Goal: Submit feedback/report problem: Submit feedback/report problem

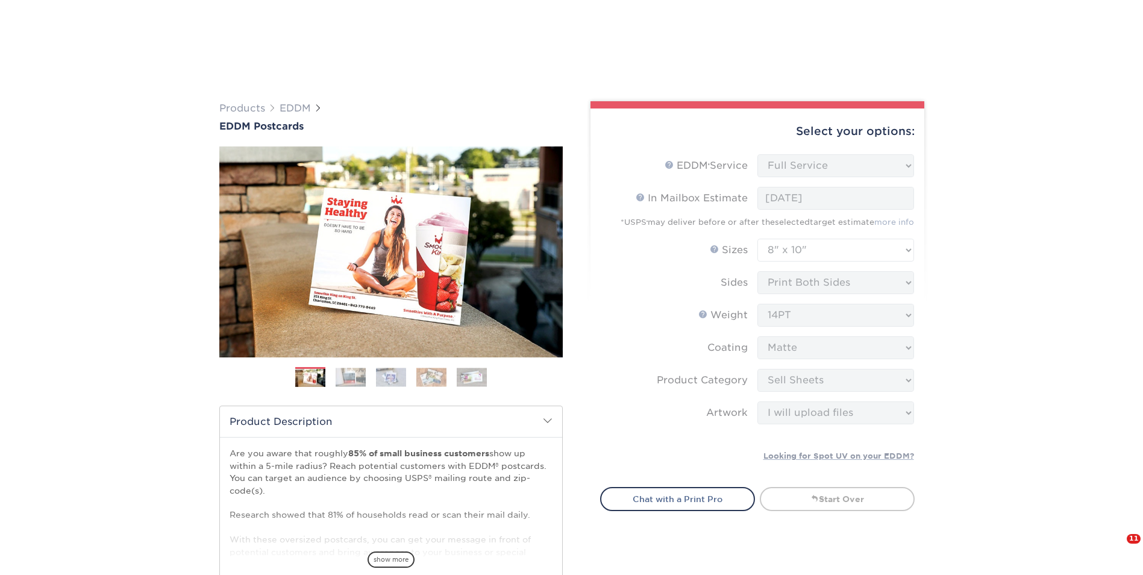
select select "full_service"
select select "8.00x10.00"
select select "eddd4a87-9082-47bb-843b-3bca55f6c842"
select select "upload"
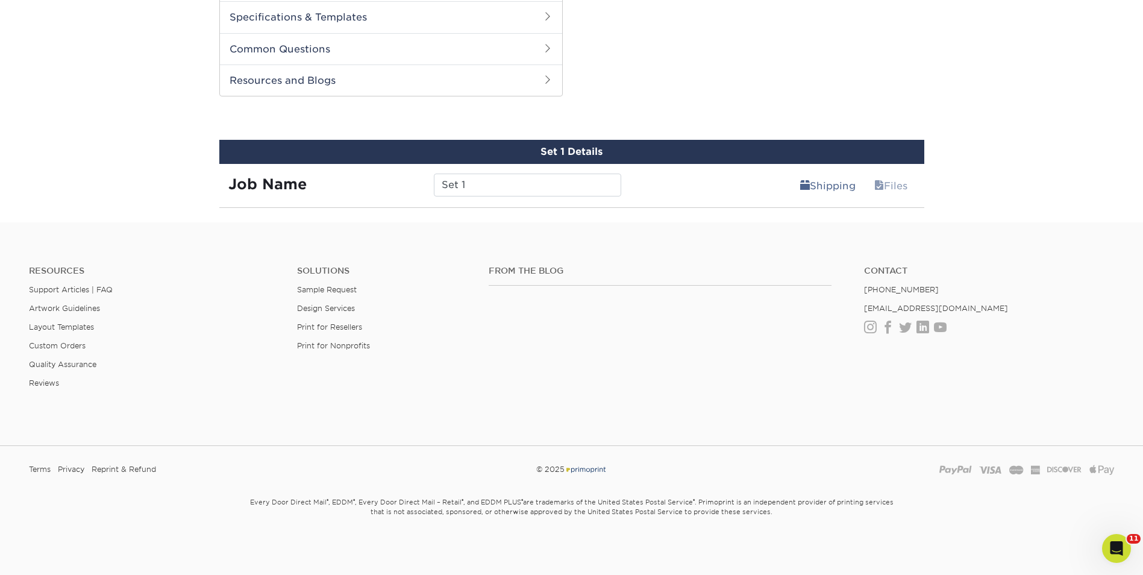
scroll to position [2, 0]
click at [1112, 549] on icon "Open Intercom Messenger" at bounding box center [1115, 547] width 20 height 20
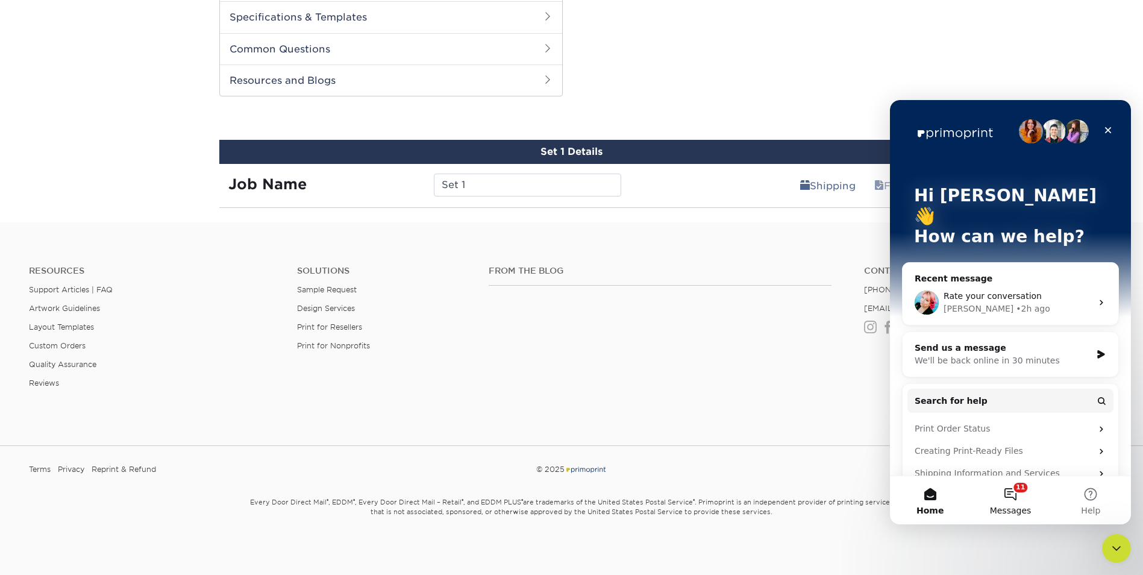
click at [1001, 498] on button "11 Messages" at bounding box center [1010, 500] width 80 height 48
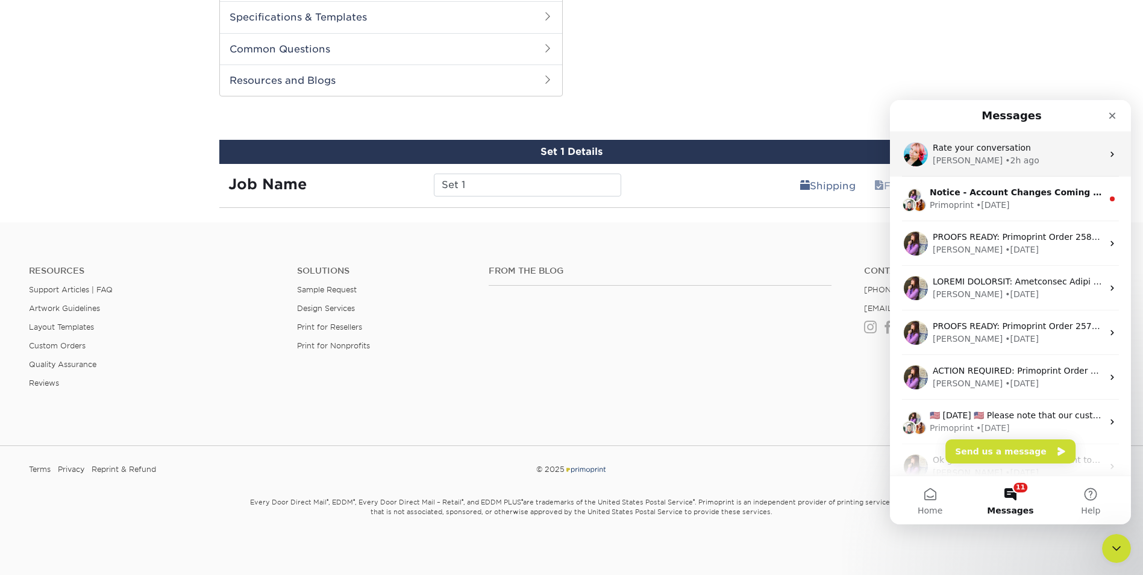
click at [1031, 159] on div "[PERSON_NAME] • 2h ago" at bounding box center [1018, 160] width 170 height 13
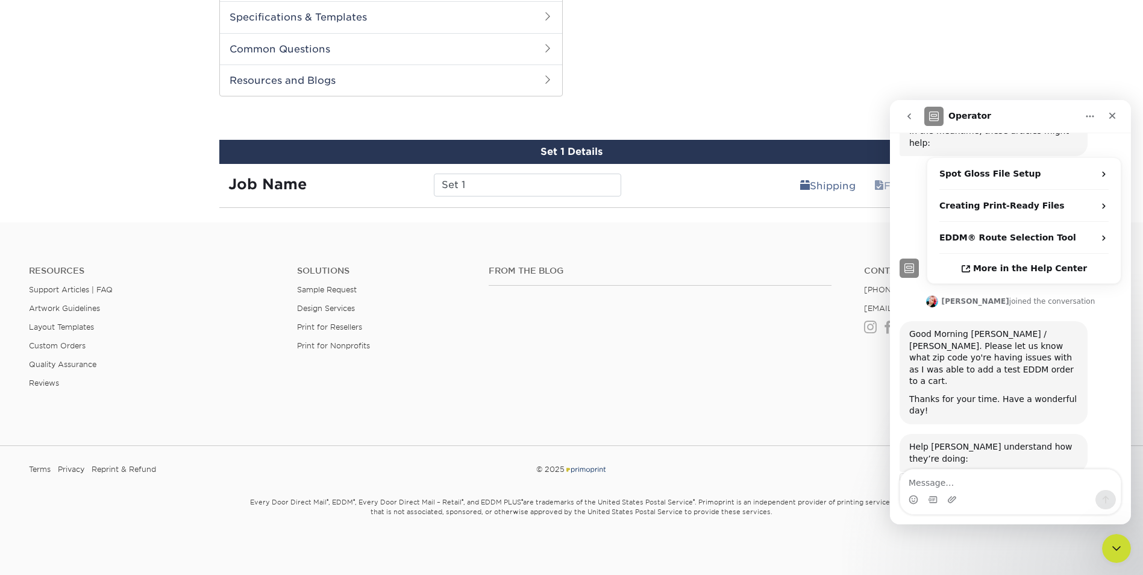
scroll to position [220, 0]
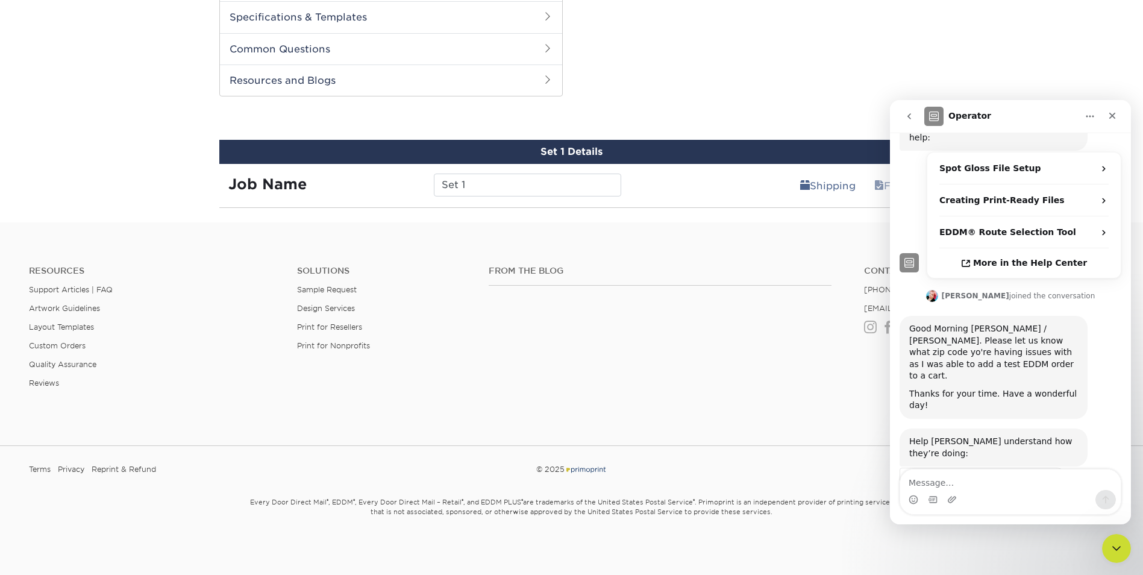
click at [960, 484] on textarea "Message…" at bounding box center [1010, 479] width 220 height 20
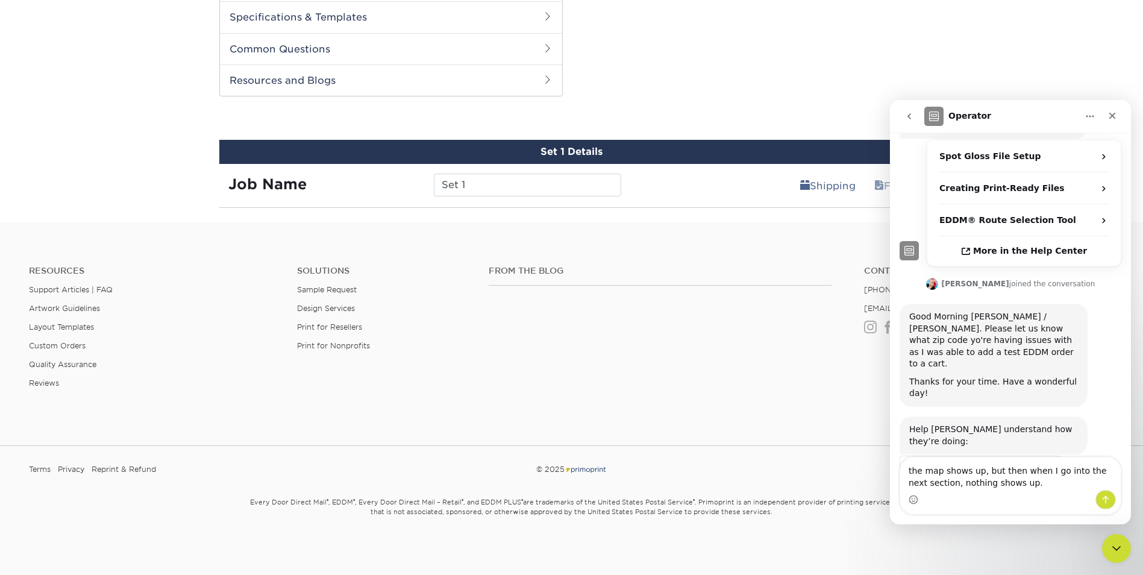
type textarea "the map shows up, but then when I go into the next section, nothing shows up."
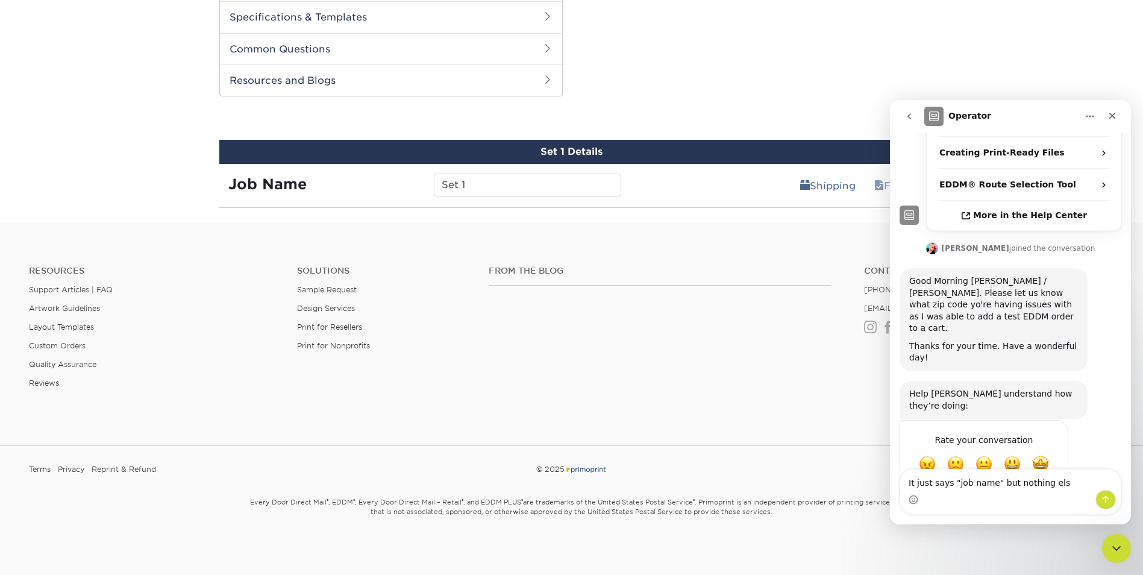
type textarea "It just says "job name" but nothing else"
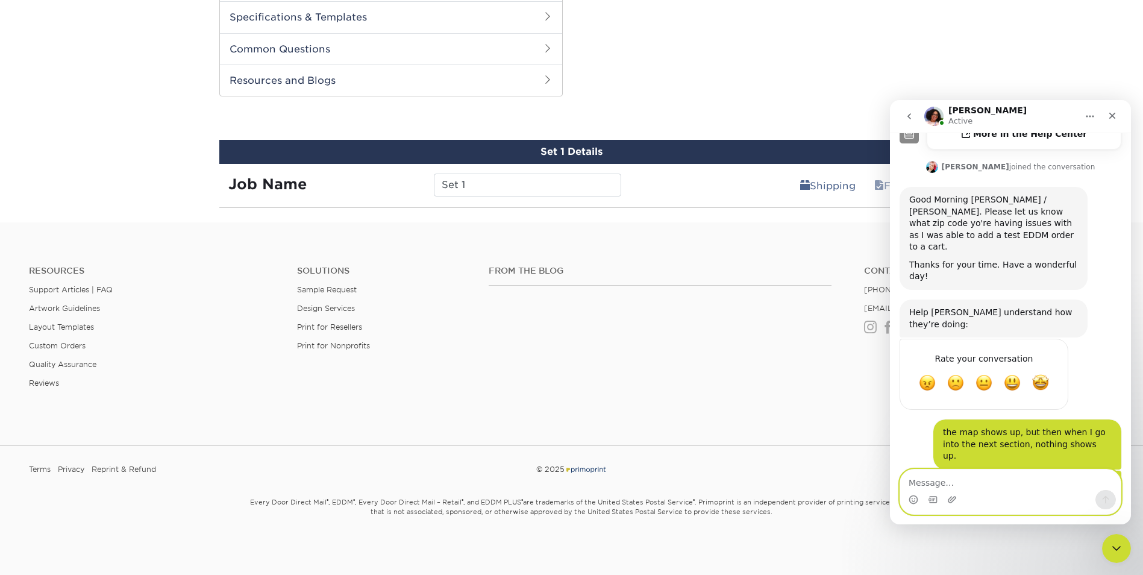
scroll to position [371, 0]
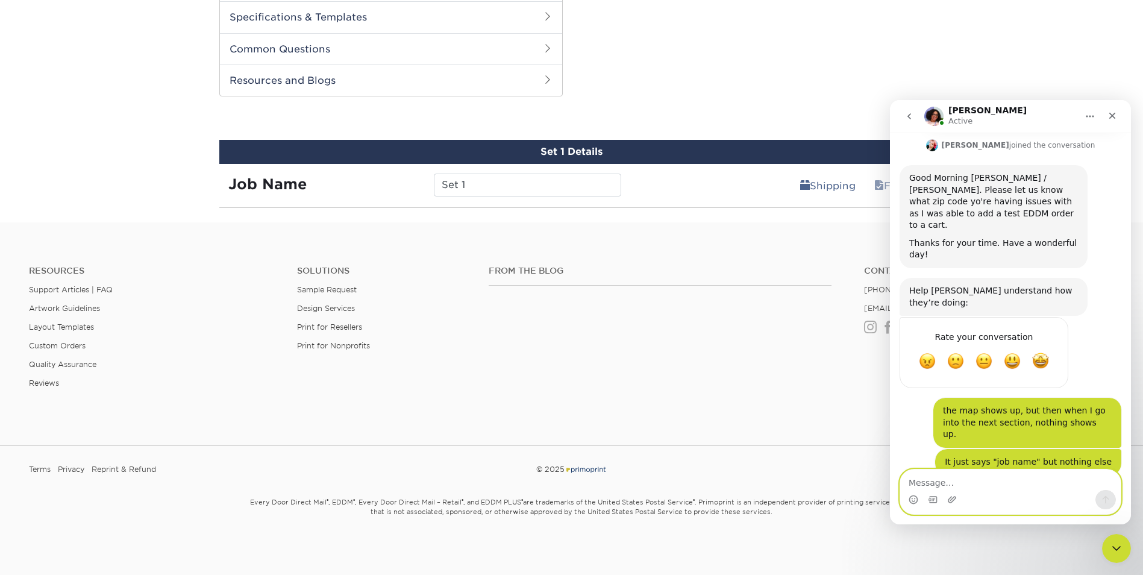
click at [963, 484] on textarea "Message…" at bounding box center [1010, 479] width 220 height 20
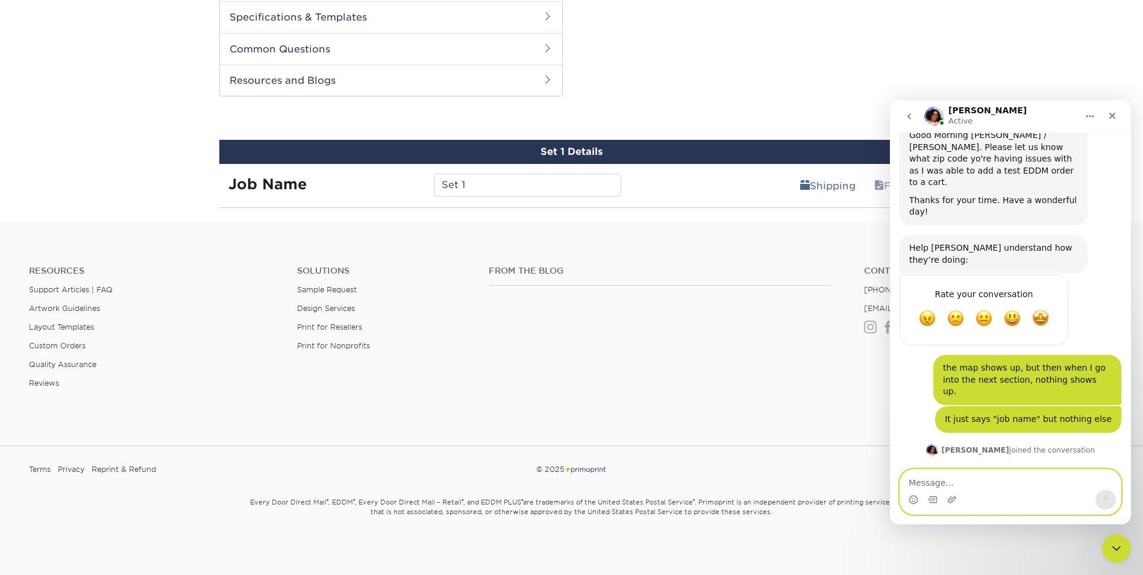
scroll to position [417, 0]
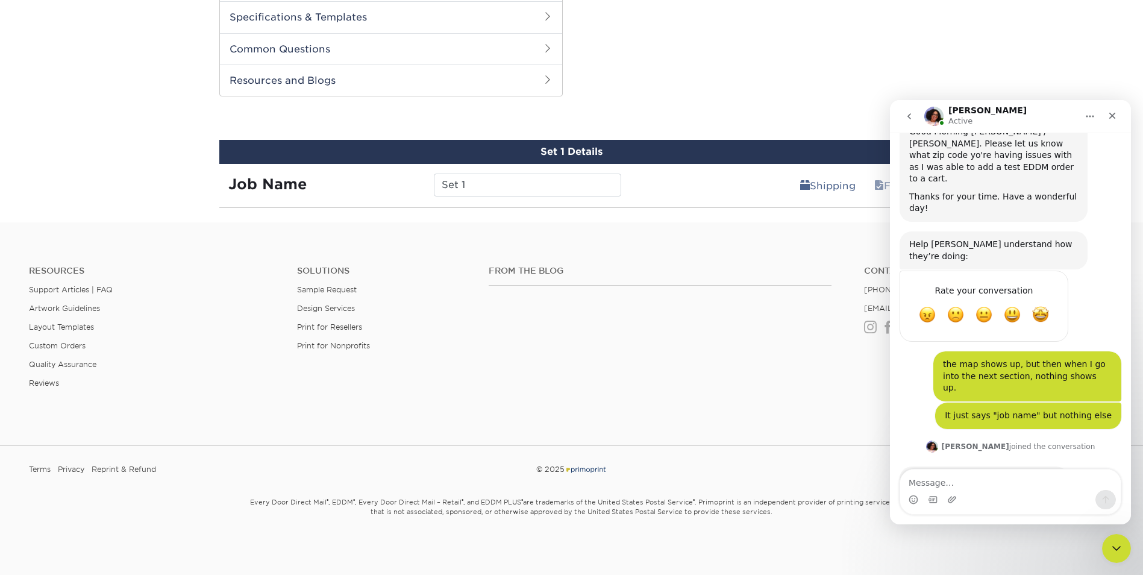
click at [906, 519] on div "Typing" at bounding box center [1010, 542] width 222 height 46
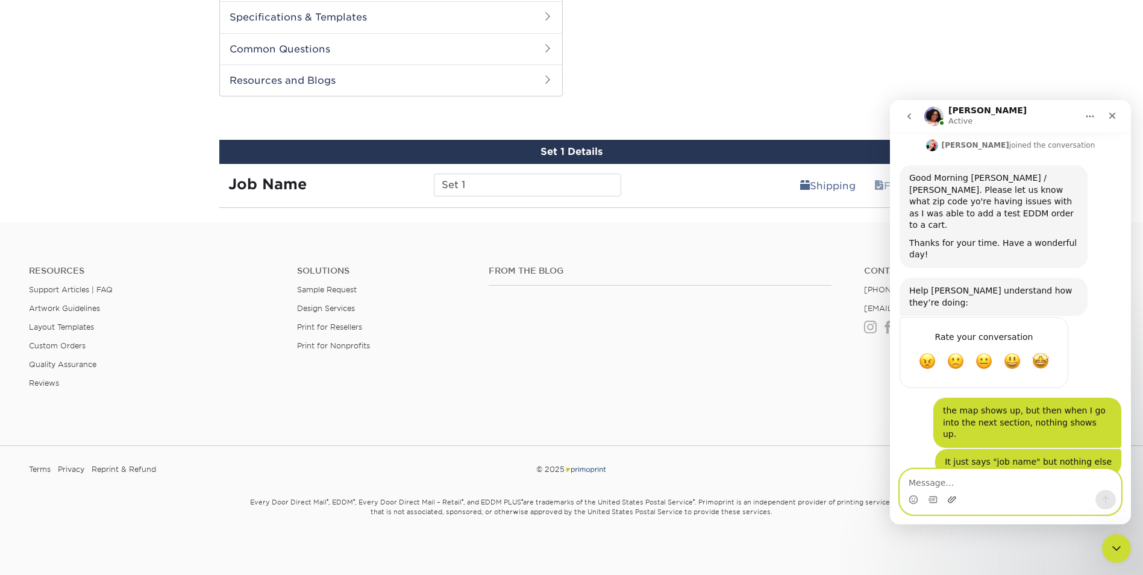
click at [952, 501] on icon "Upload attachment" at bounding box center [952, 499] width 8 height 7
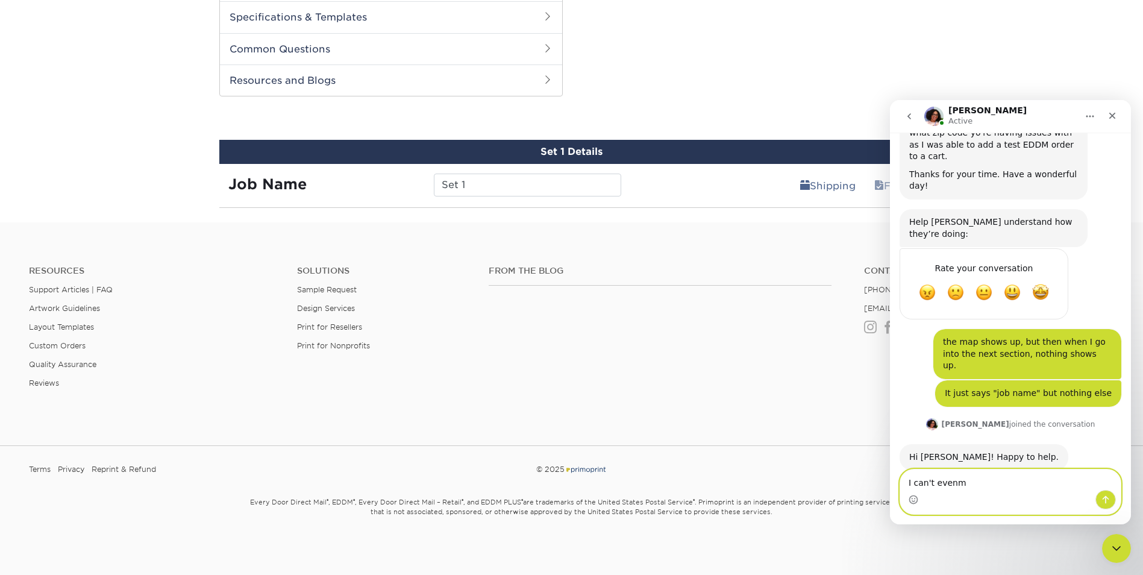
scroll to position [486, 0]
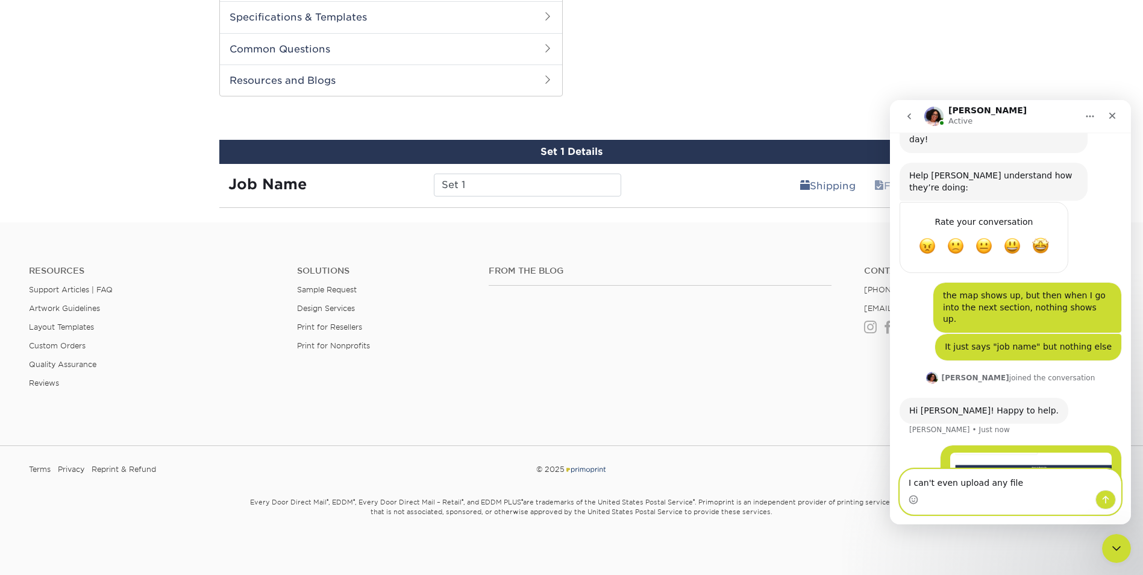
type textarea "I can't even upload any files"
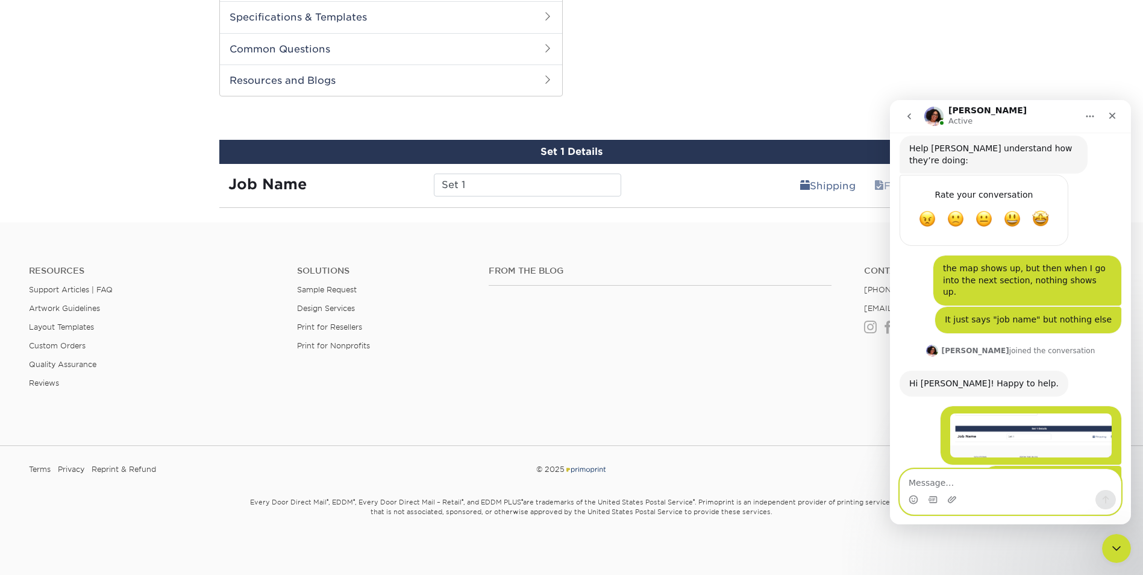
scroll to position [514, 0]
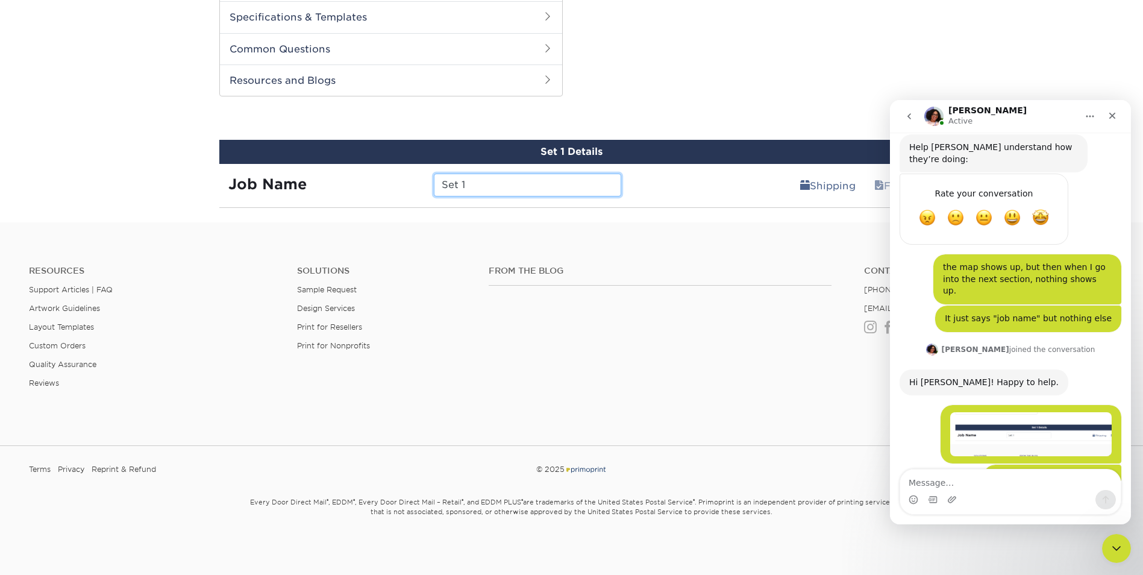
click at [531, 184] on input "Set 1" at bounding box center [527, 185] width 187 height 23
click at [521, 184] on input "218 Via Lido - JL" at bounding box center [527, 185] width 187 height 23
type input "218 Via Lido - JS"
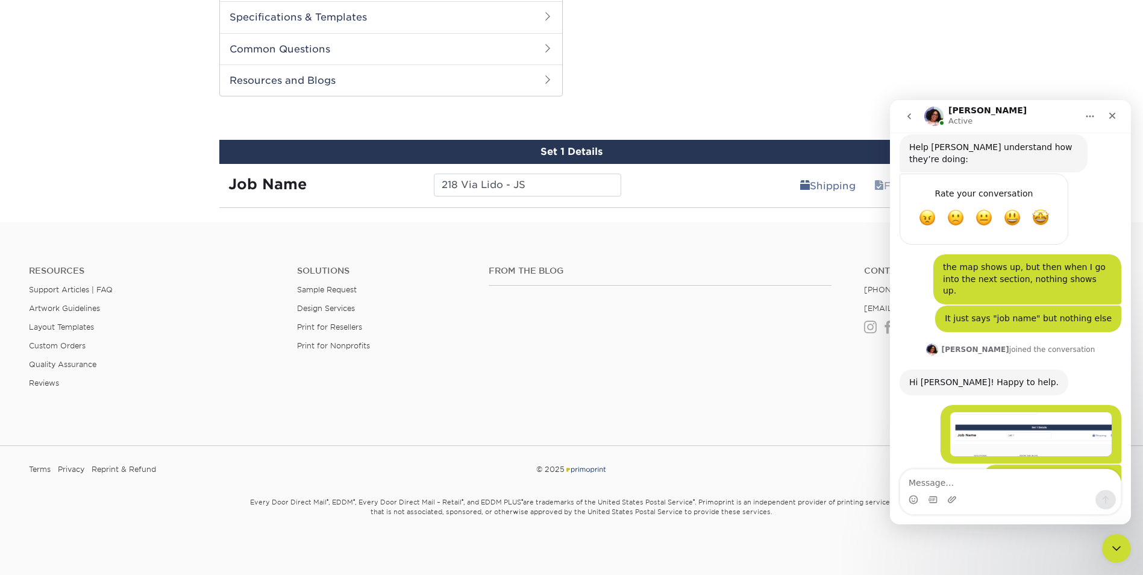
click at [758, 243] on div "Resources Support Articles | FAQ Artwork Guidelines Layout Templates Custom Ord…" at bounding box center [571, 336] width 1143 height 199
click at [1015, 480] on textarea "Message…" at bounding box center [1010, 479] width 220 height 20
type textarea "yes"
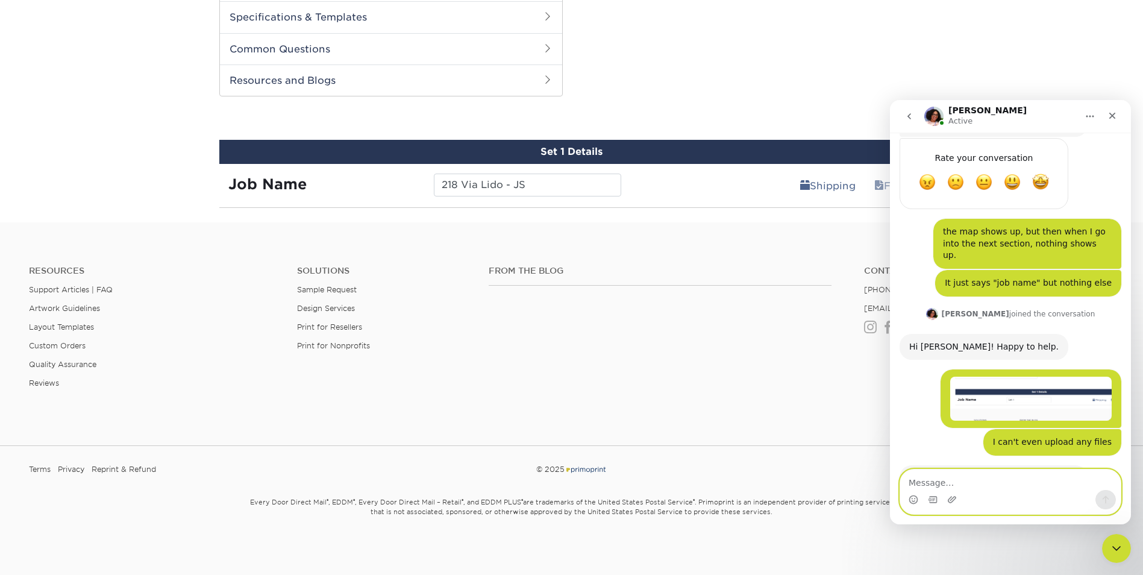
scroll to position [551, 0]
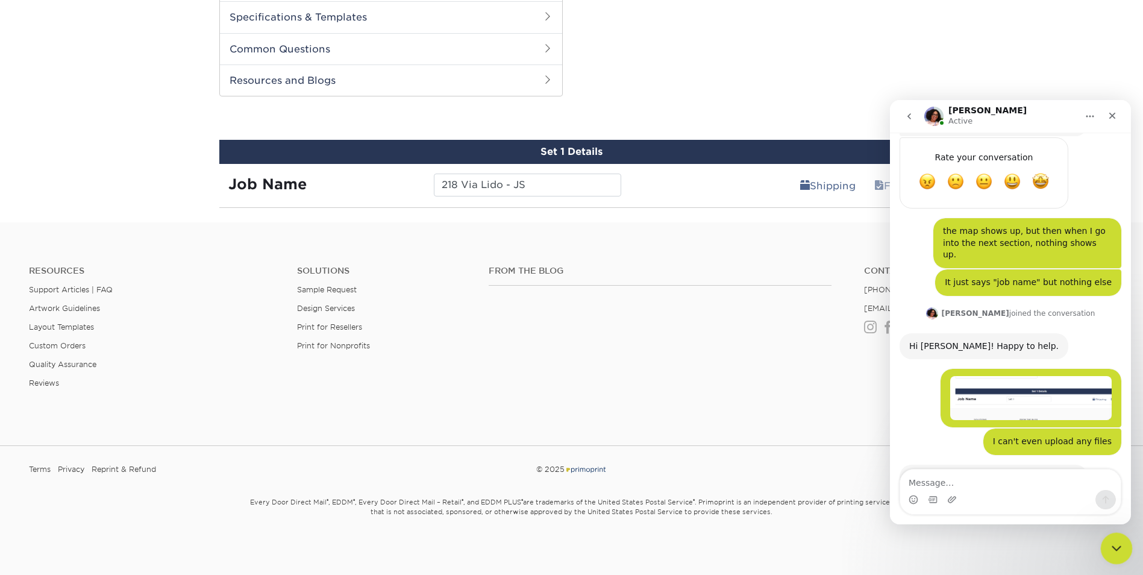
click at [1110, 539] on icon "Close Intercom Messenger" at bounding box center [1114, 546] width 14 height 14
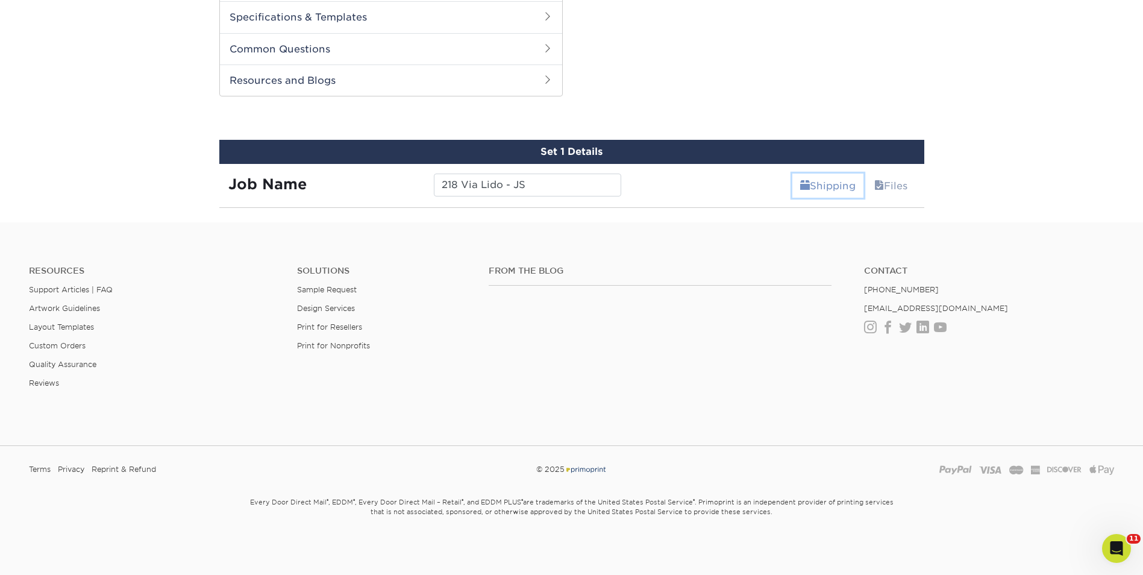
click at [813, 184] on link "Shipping" at bounding box center [827, 186] width 71 height 24
click at [898, 187] on link "Files" at bounding box center [890, 186] width 49 height 24
click at [900, 189] on link "Files" at bounding box center [890, 186] width 49 height 24
click at [1110, 541] on icon "Open Intercom Messenger" at bounding box center [1115, 547] width 20 height 20
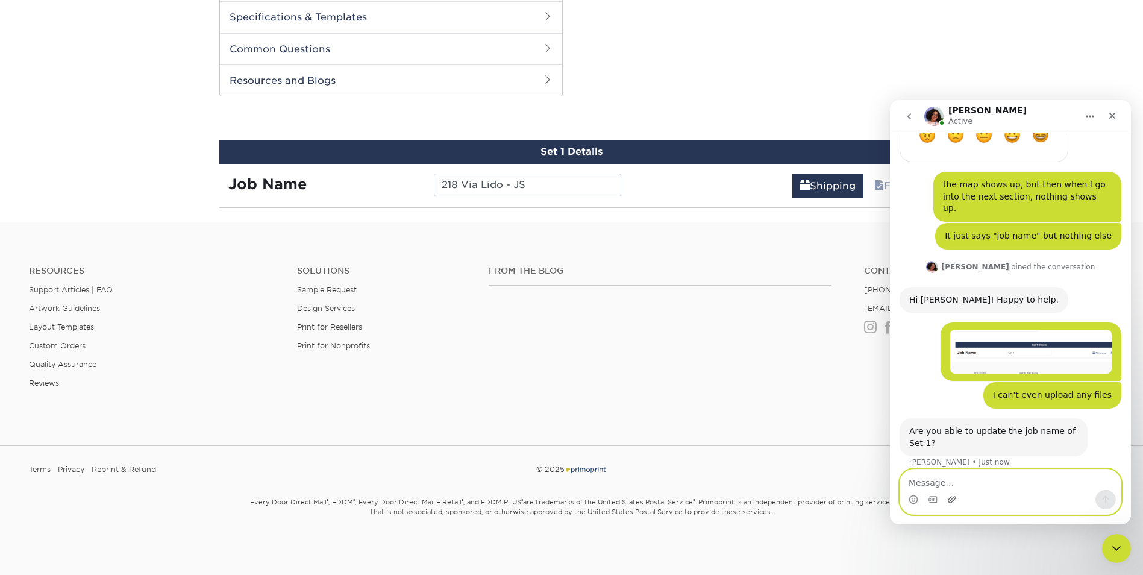
click at [951, 501] on icon "Upload attachment" at bounding box center [952, 500] width 10 height 10
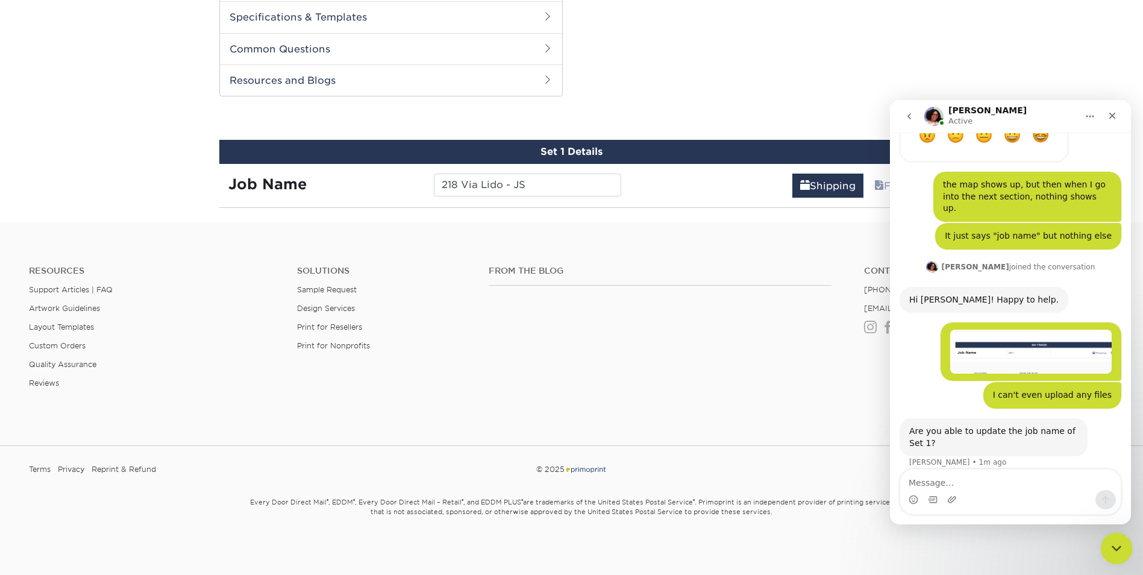
drag, startPoint x: 1114, startPoint y: 551, endPoint x: 2193, endPoint y: 984, distance: 1163.2
click at [1113, 551] on icon "Close Intercom Messenger" at bounding box center [1114, 546] width 14 height 14
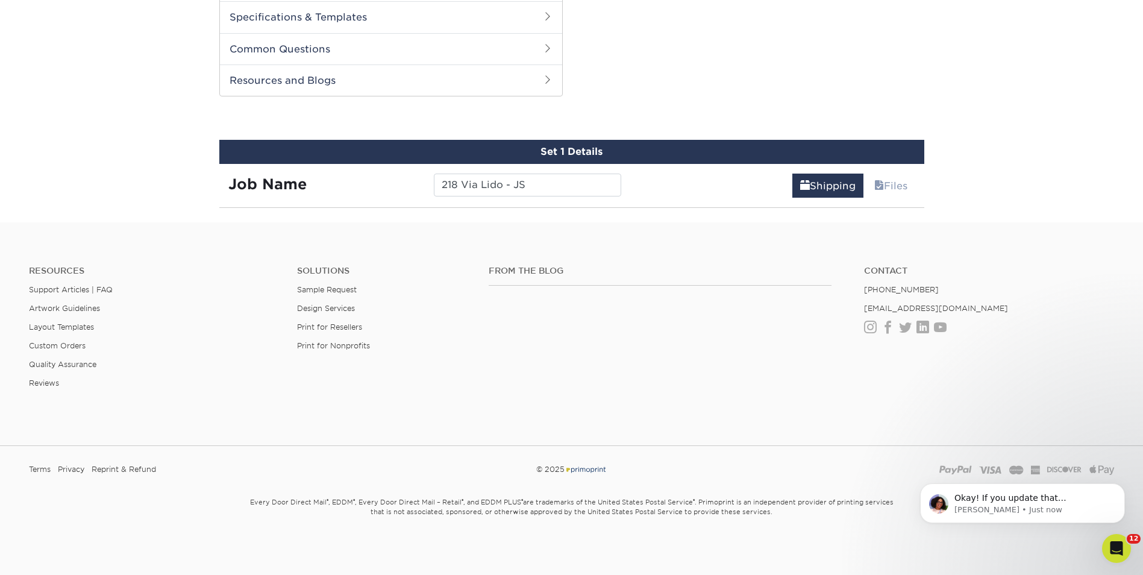
scroll to position [0, 0]
click at [851, 351] on div "From the Blog Contact [PHONE_NUMBER] [EMAIL_ADDRESS][DOMAIN_NAME] Instagram Fac…" at bounding box center [801, 337] width 643 height 142
click at [872, 401] on div "From the Blog Contact [PHONE_NUMBER] [EMAIL_ADDRESS][DOMAIN_NAME] Instagram Fac…" at bounding box center [801, 337] width 643 height 142
click at [1058, 499] on p "Okay! If you update that information, are you able to move forward?" at bounding box center [1031, 498] width 155 height 12
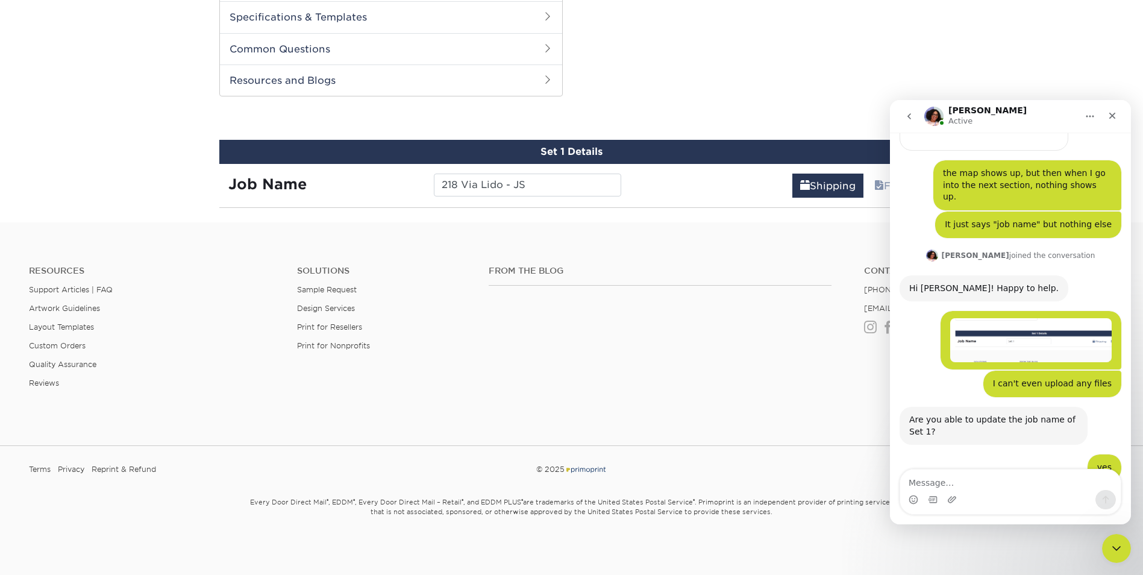
scroll to position [618, 0]
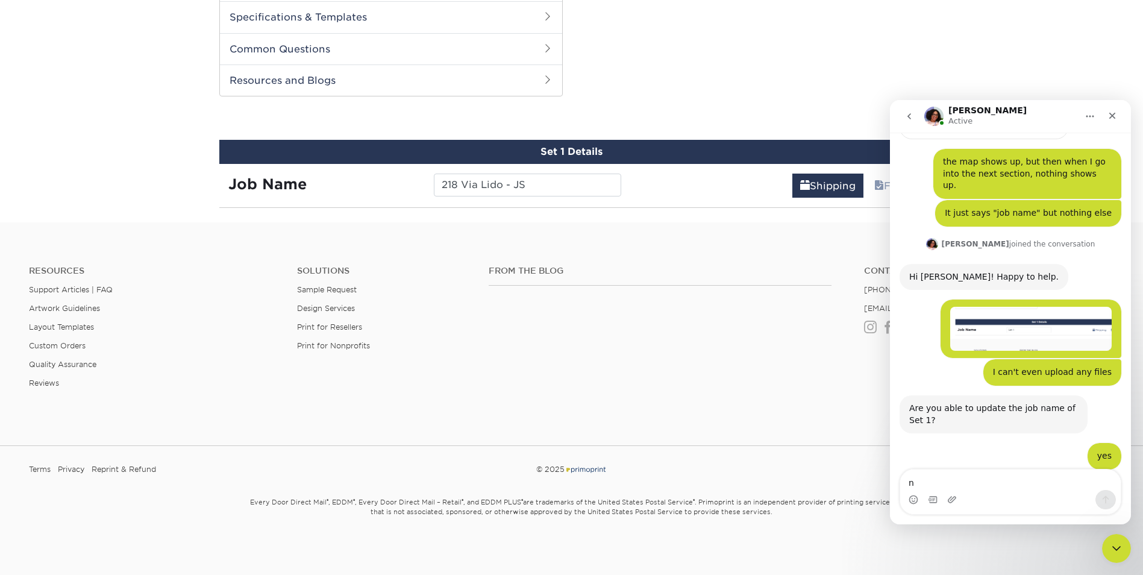
type textarea "no"
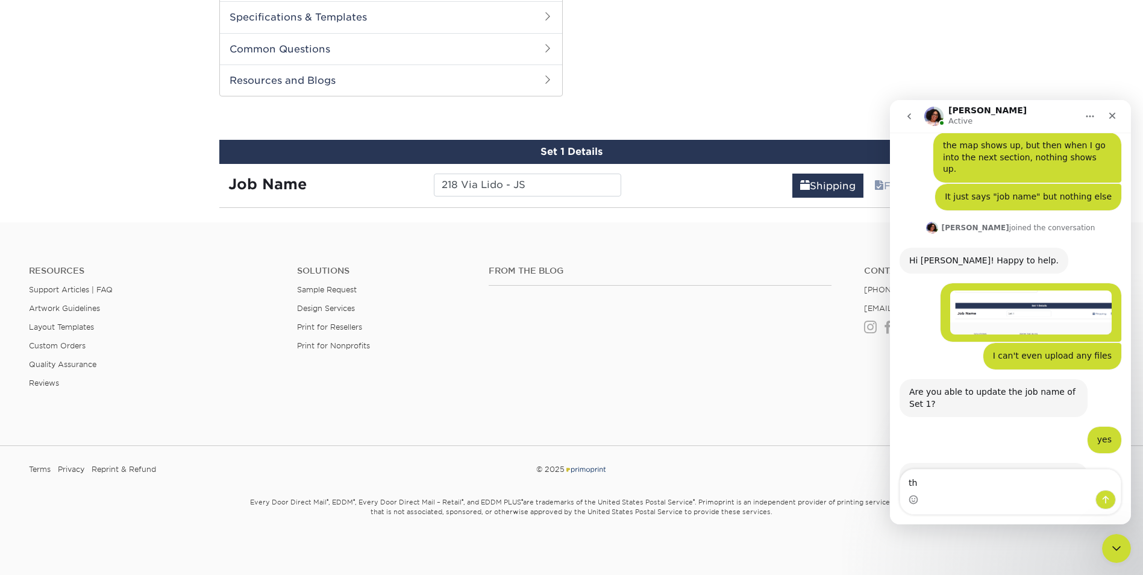
type textarea "t"
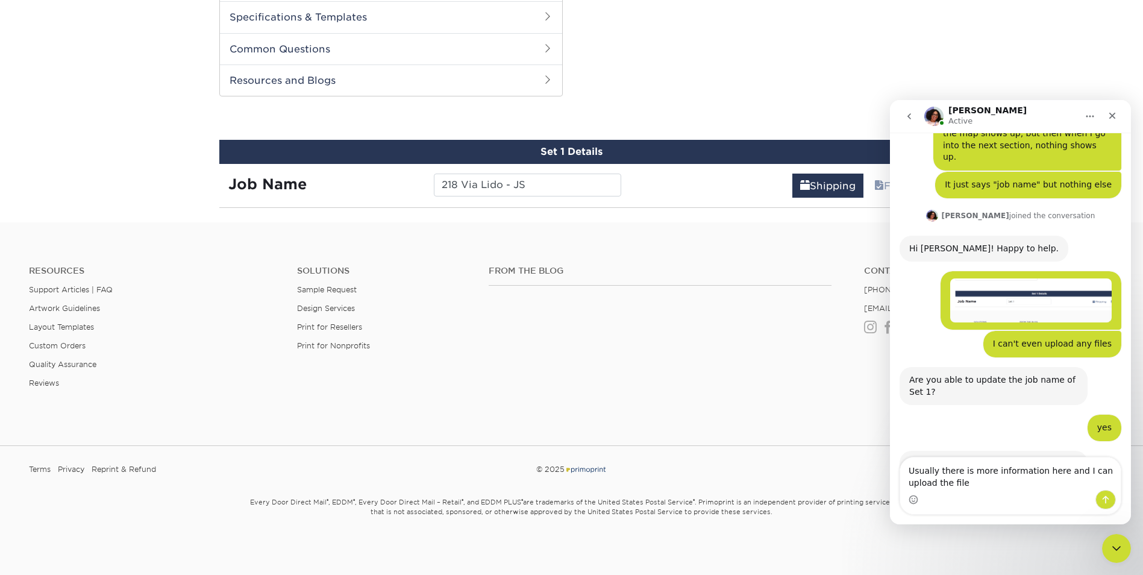
type textarea "Usually there is more information here and I can upload the files"
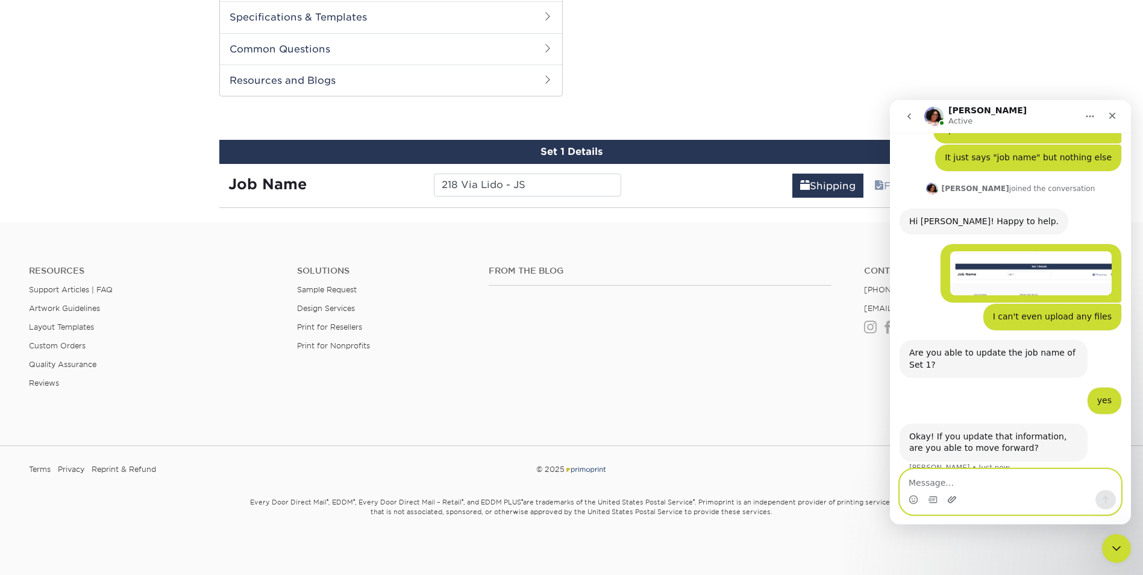
click at [950, 497] on icon "Upload attachment" at bounding box center [952, 499] width 8 height 7
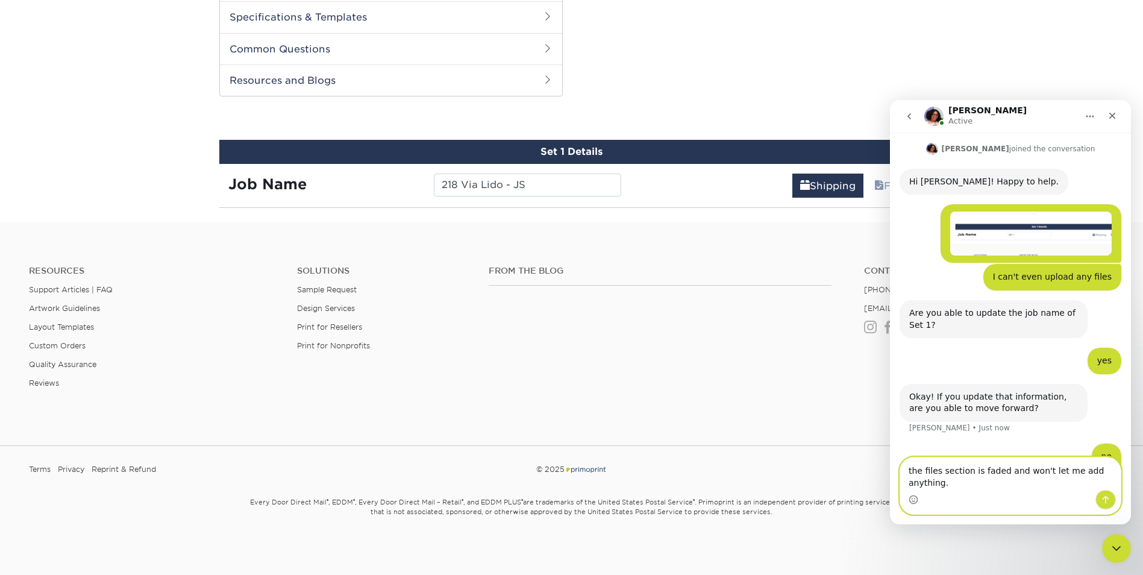
type textarea "the files section is faded and won't let me add anything."
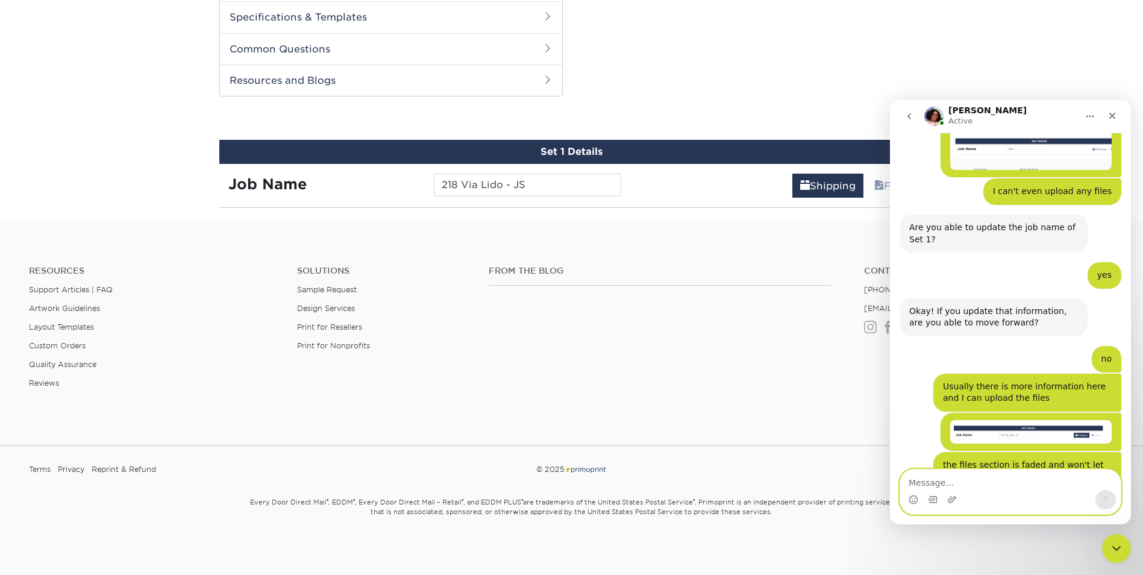
scroll to position [800, 0]
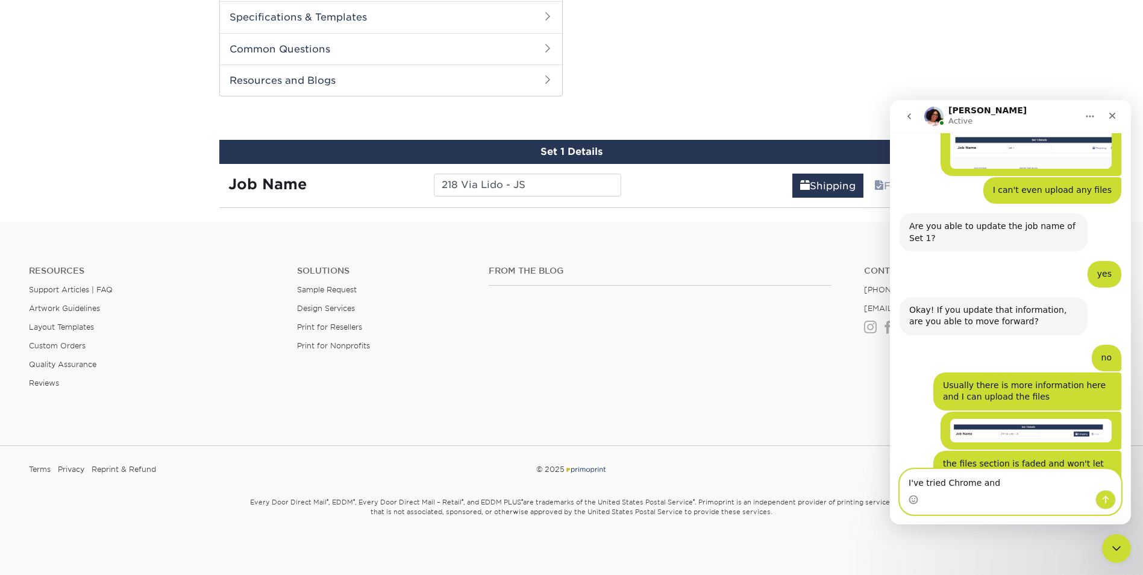
click at [1013, 480] on textarea "I've tried Chrome and" at bounding box center [1010, 479] width 220 height 20
type textarea "I've tried Chrome and Microsoft Edge."
click at [1106, 508] on button "Send a message…" at bounding box center [1105, 499] width 20 height 19
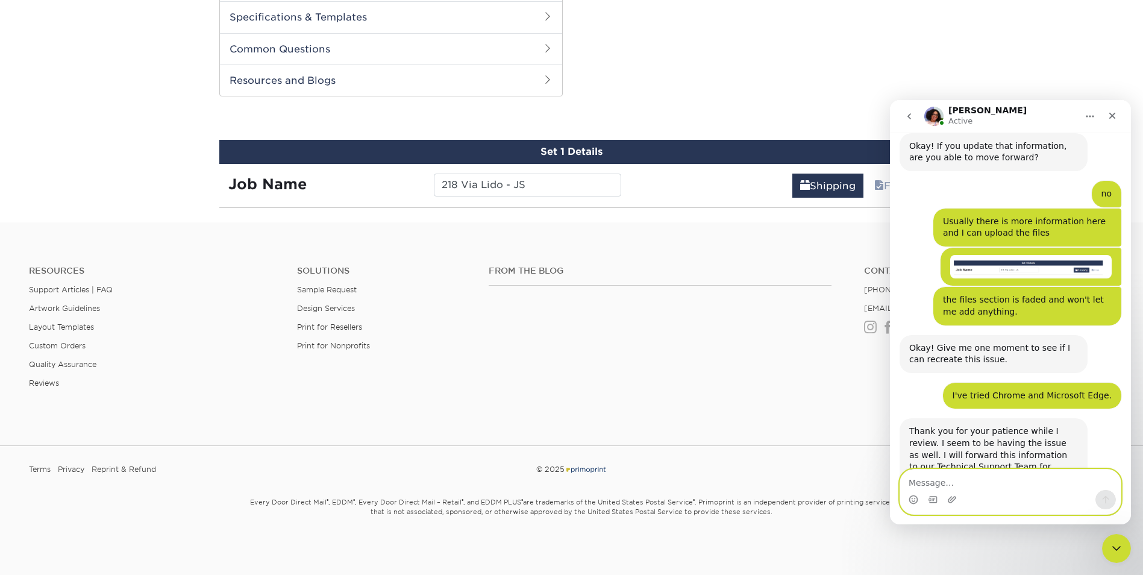
scroll to position [970, 0]
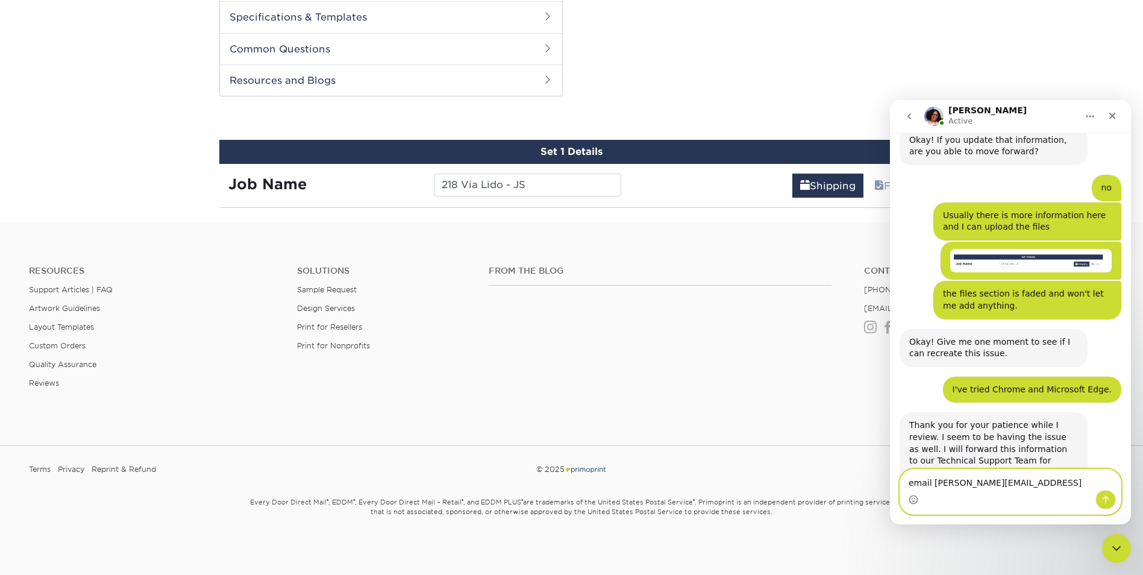
type textarea "email [PERSON_NAME][EMAIL_ADDRESS][DOMAIN_NAME]"
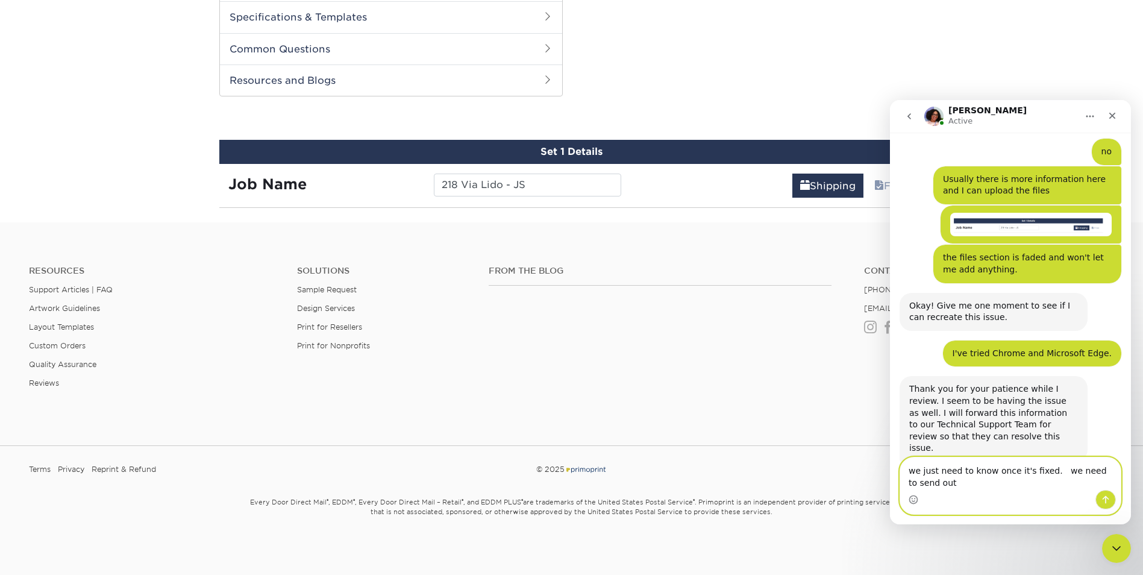
scroll to position [1018, 0]
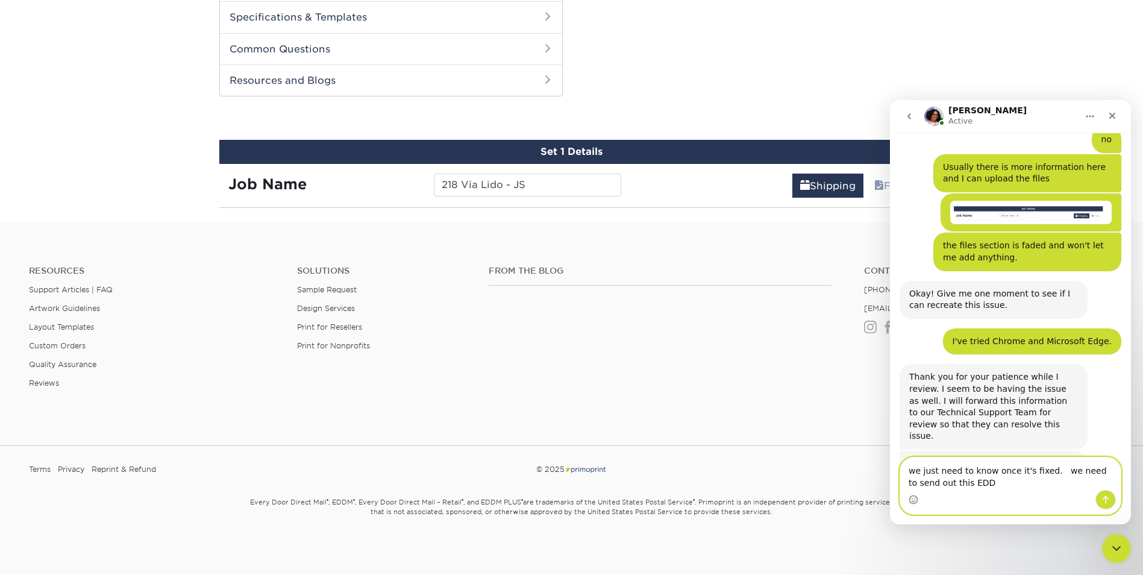
type textarea "we just need to know once it's fixed. we need to send out this EDDM"
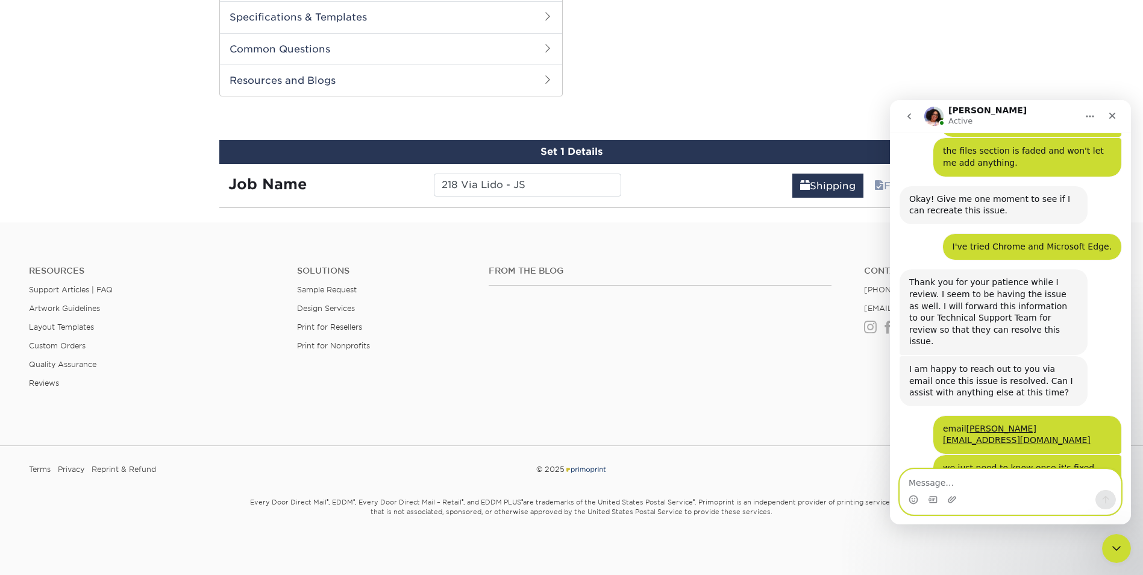
scroll to position [1150, 0]
